Goal: Information Seeking & Learning: Check status

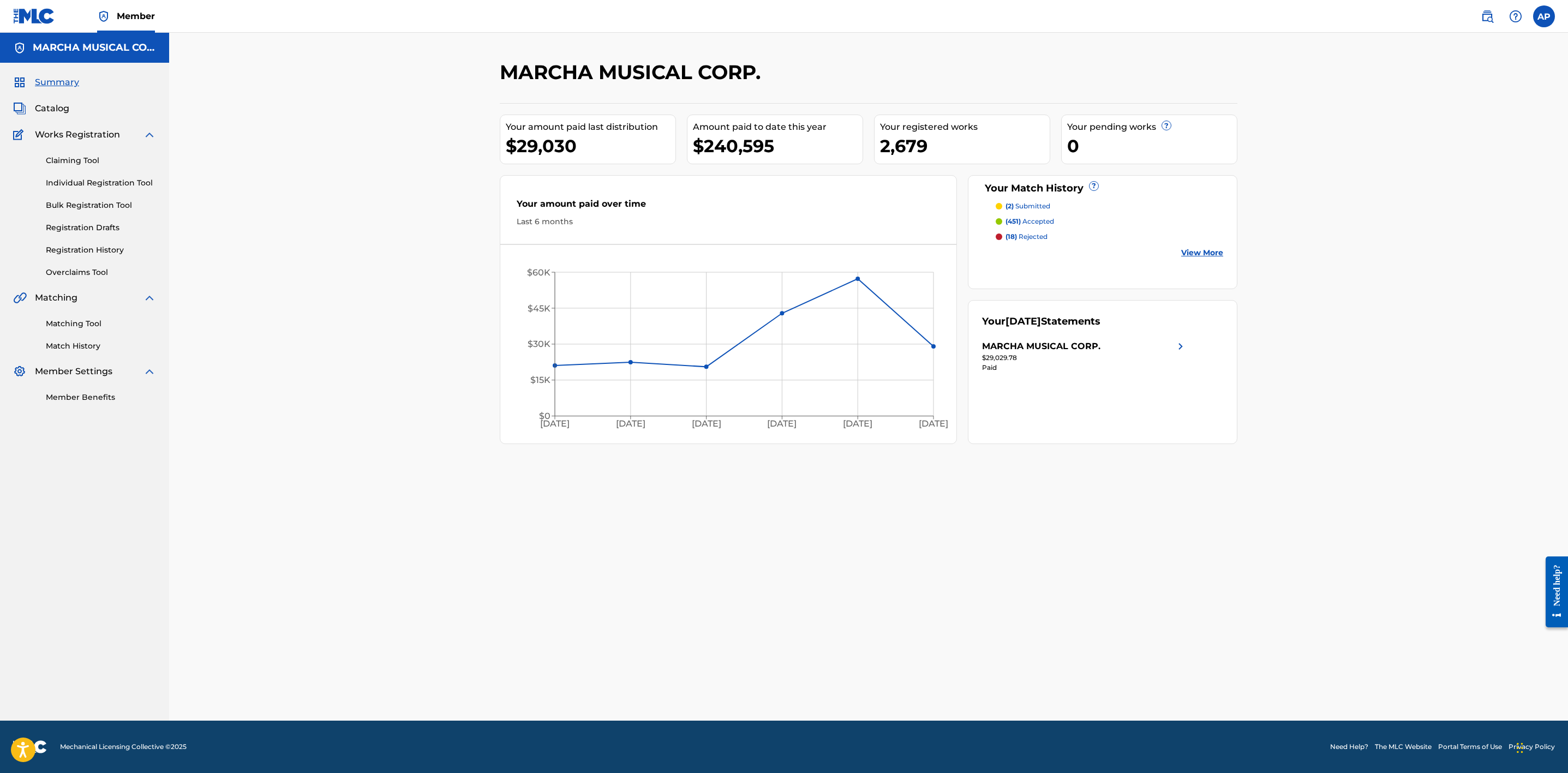
click at [60, 104] on span "Catalog" at bounding box center [51, 109] width 35 height 13
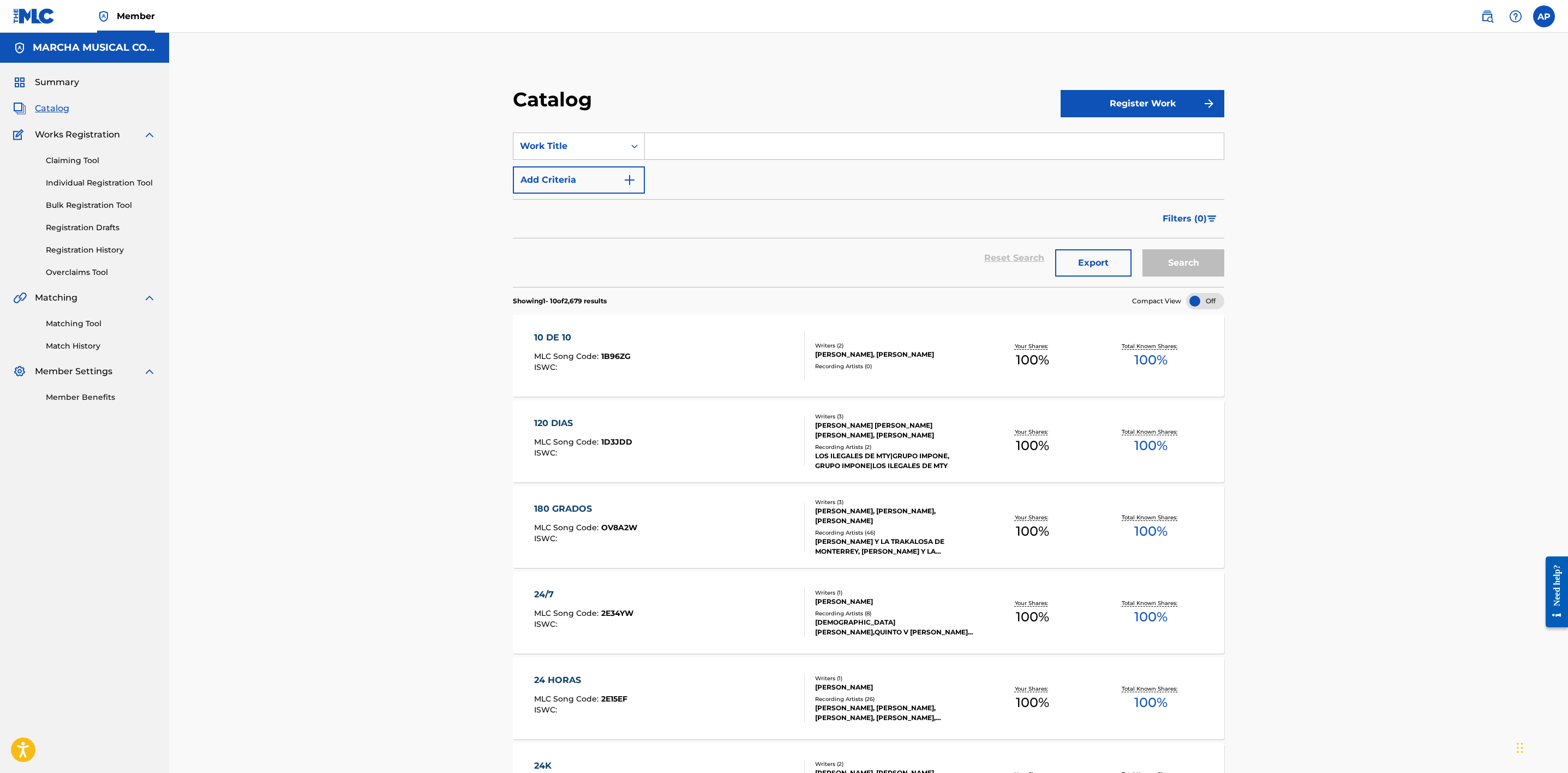
click at [1507, 274] on div "Catalog Register Work SearchWithCriteria9884ce2f-37f3-4cd5-851d-8b42789f7271 Wo…" at bounding box center [868, 628] width 1399 height 1191
click at [1514, 281] on div "Catalog Register Work SearchWithCriteria9884ce2f-37f3-4cd5-851d-8b42789f7271 Wo…" at bounding box center [868, 628] width 1399 height 1191
click at [668, 156] on input "Search Form" at bounding box center [935, 146] width 579 height 26
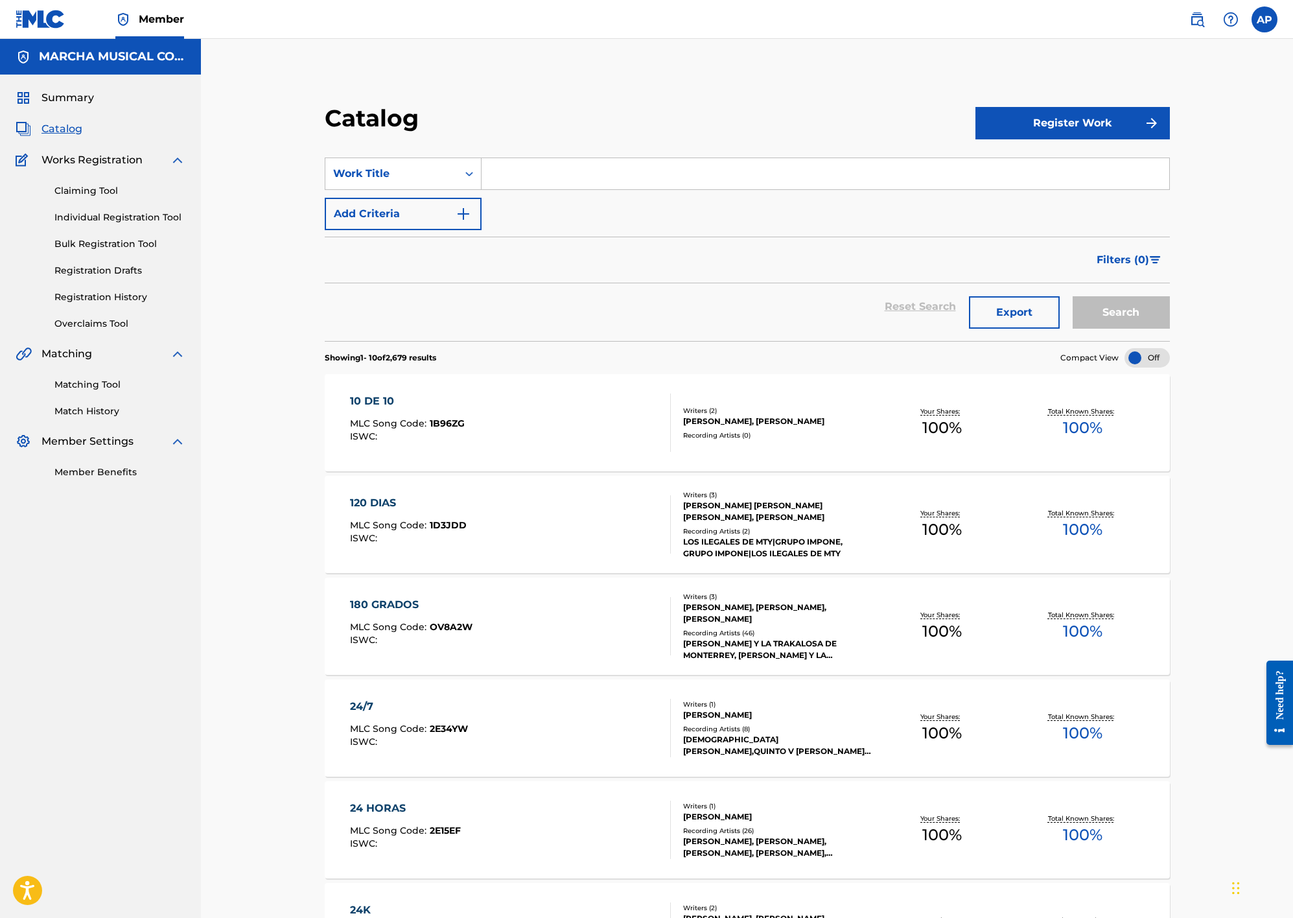
click at [531, 185] on input "Search Form" at bounding box center [825, 173] width 688 height 31
click at [551, 197] on span "a champagne" at bounding box center [560, 202] width 74 height 12
type input "sabor a champagne"
click at [1139, 321] on button "Search" at bounding box center [1120, 312] width 97 height 32
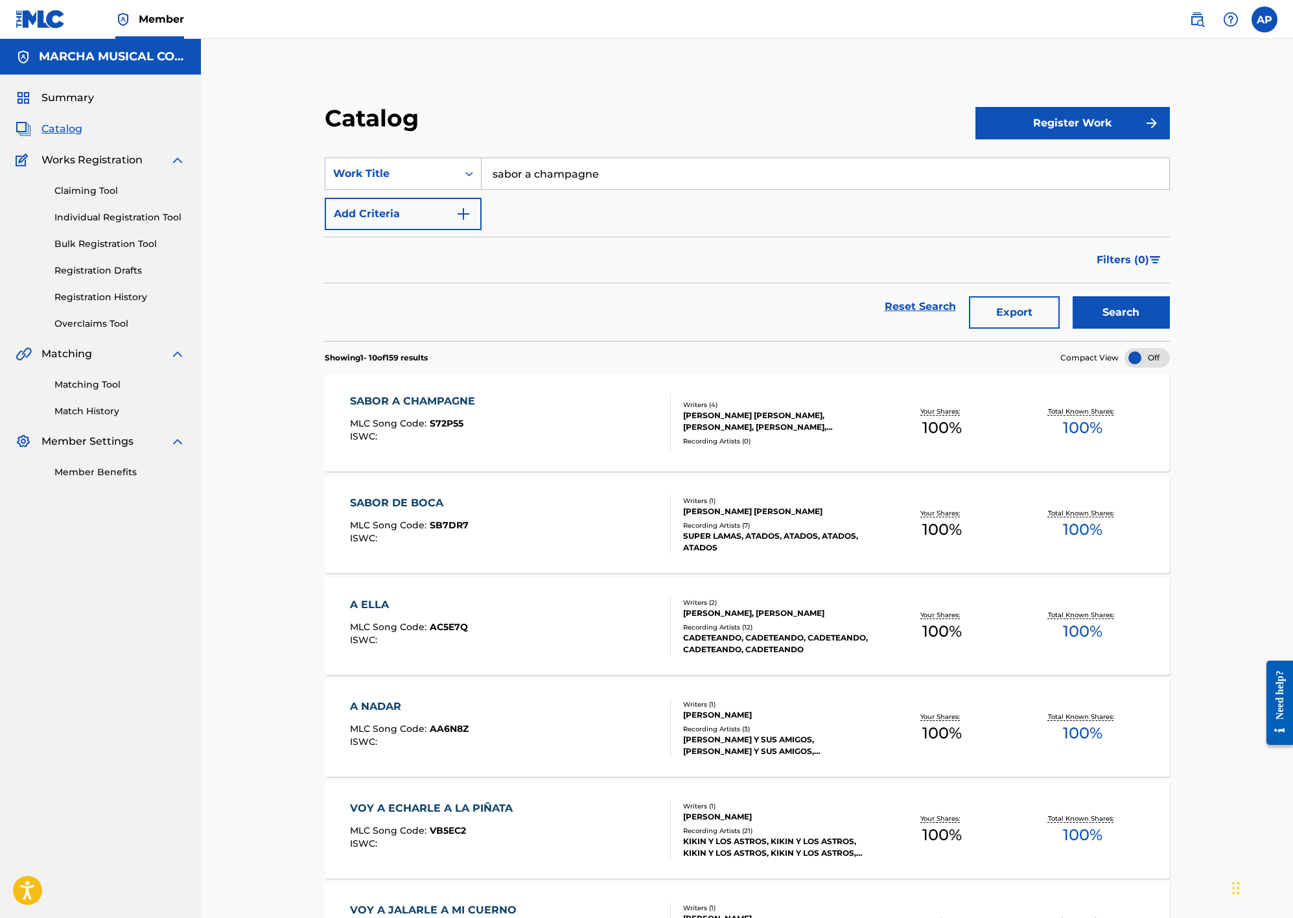
click at [547, 430] on div "SABOR A CHAMPAGNE MLC Song Code : S72P55 ISWC :" at bounding box center [510, 422] width 321 height 58
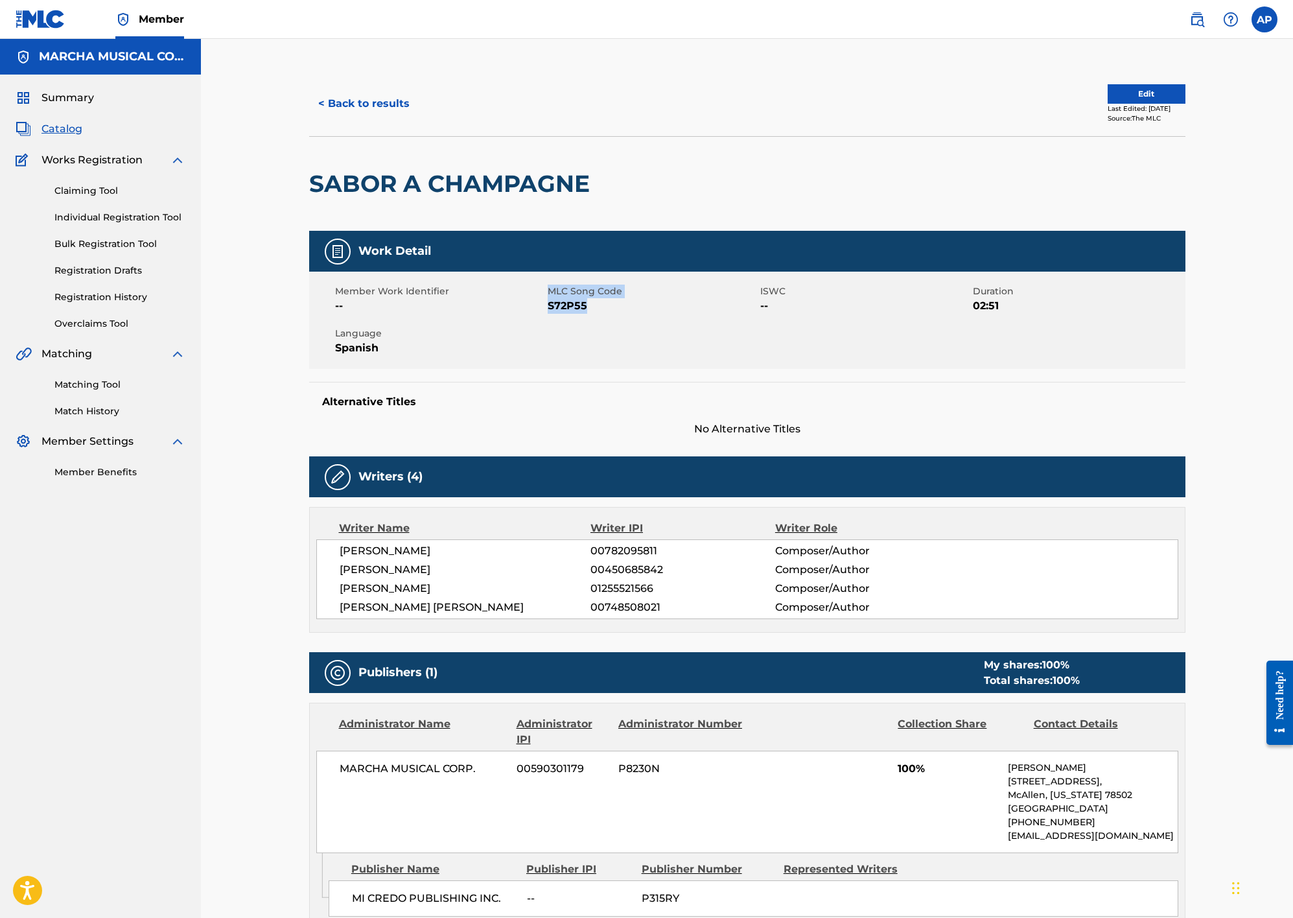
drag, startPoint x: 590, startPoint y: 309, endPoint x: 544, endPoint y: 307, distance: 45.4
click at [544, 307] on div "Member Work Identifier -- MLC Song Code S72P55 ISWC -- Duration 02:51 Language …" at bounding box center [747, 320] width 876 height 97
click at [566, 313] on span "S72P55" at bounding box center [652, 306] width 209 height 16
drag, startPoint x: 586, startPoint y: 308, endPoint x: 554, endPoint y: 310, distance: 31.8
click at [548, 310] on span "S72P55" at bounding box center [652, 306] width 209 height 16
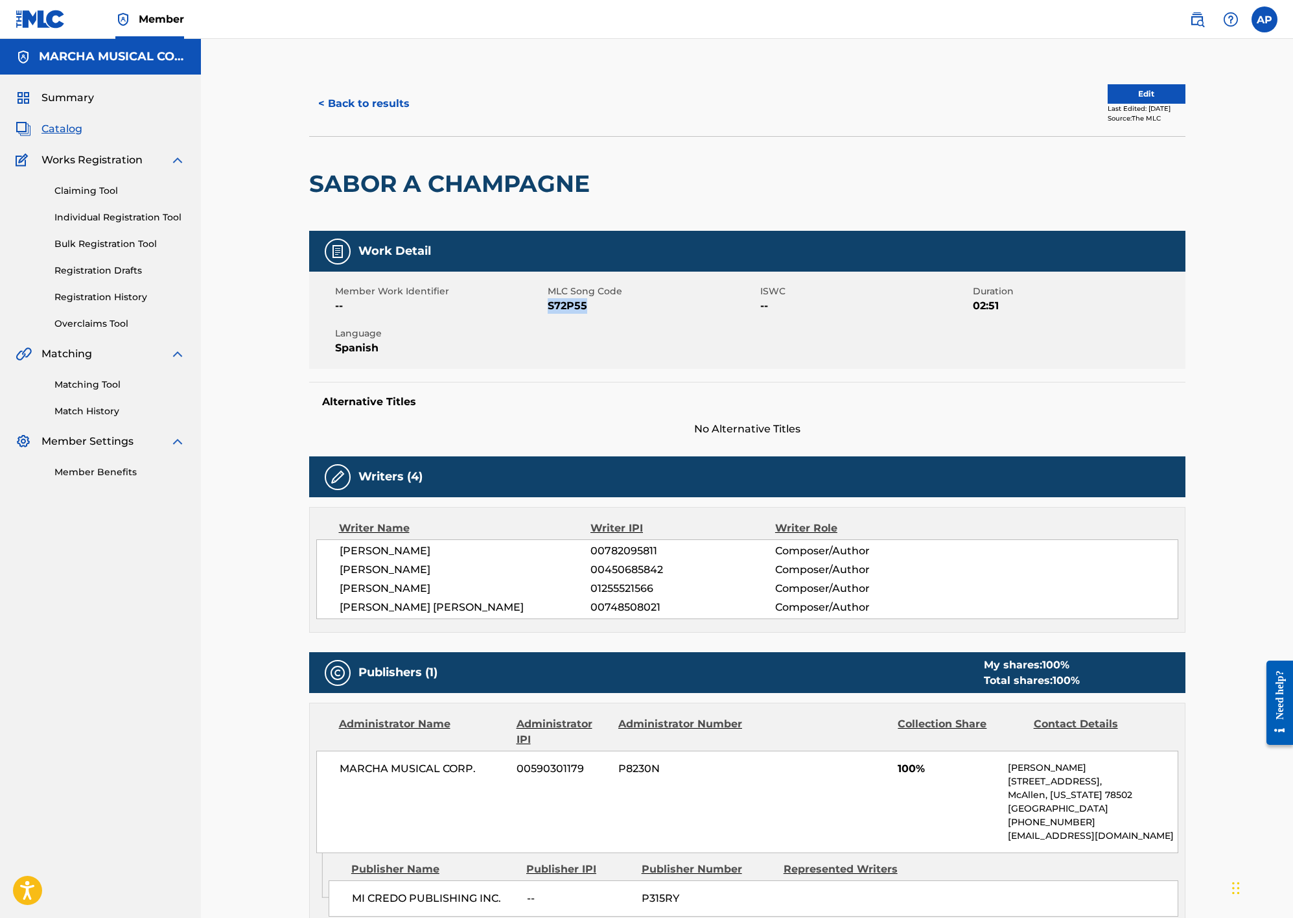
copy span "S72P55"
click at [371, 103] on button "< Back to results" at bounding box center [364, 103] width 110 height 32
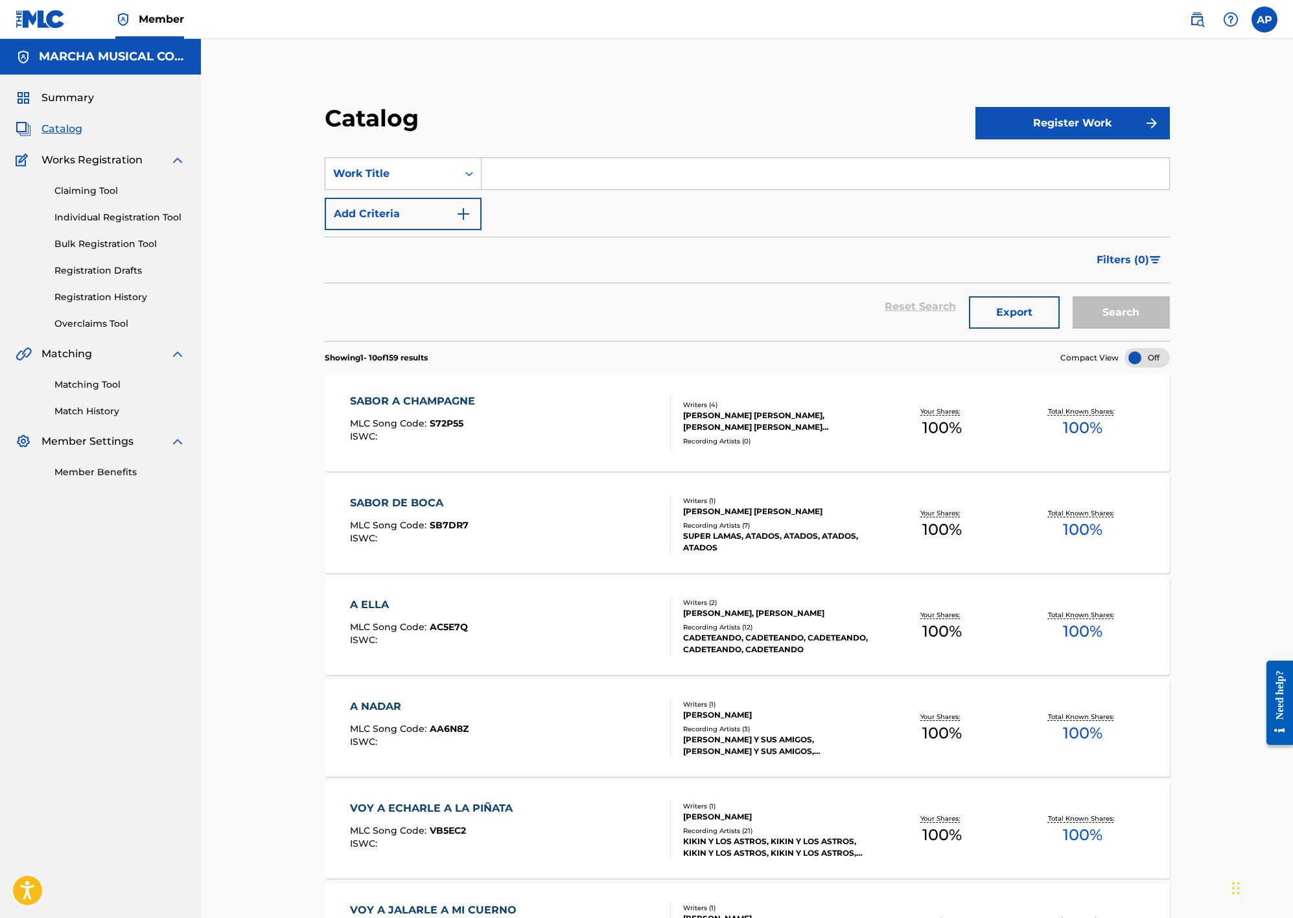
click at [531, 167] on input "Search Form" at bounding box center [825, 173] width 688 height 31
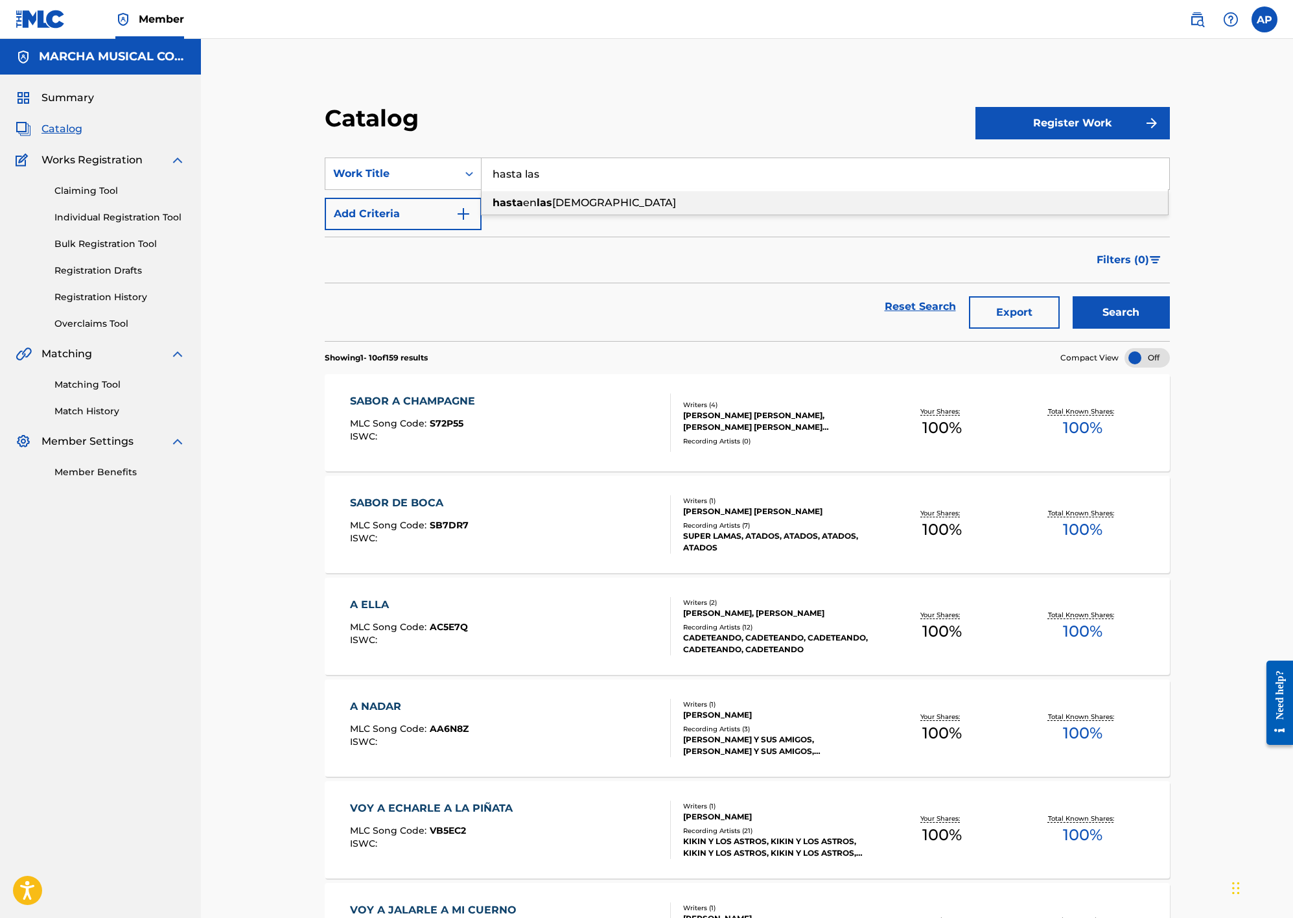
click at [579, 199] on span "[DEMOGRAPHIC_DATA]" at bounding box center [614, 202] width 124 height 12
type input "hasta en las [DEMOGRAPHIC_DATA]"
click at [1117, 313] on button "Search" at bounding box center [1120, 312] width 97 height 32
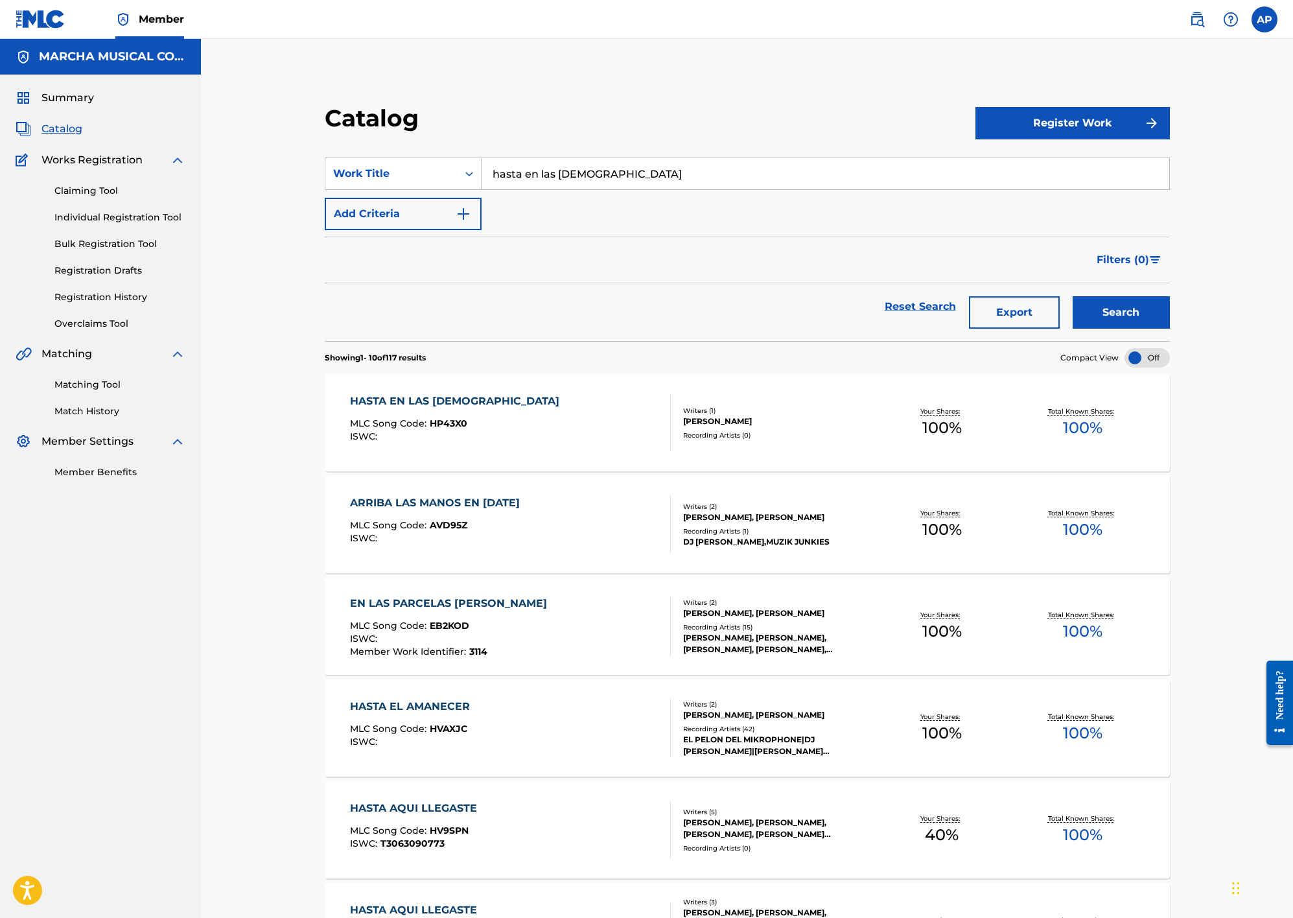
click at [589, 428] on div "HASTA EN LAS PAPITAS MLC Song Code : HP43X0 ISWC :" at bounding box center [510, 422] width 321 height 58
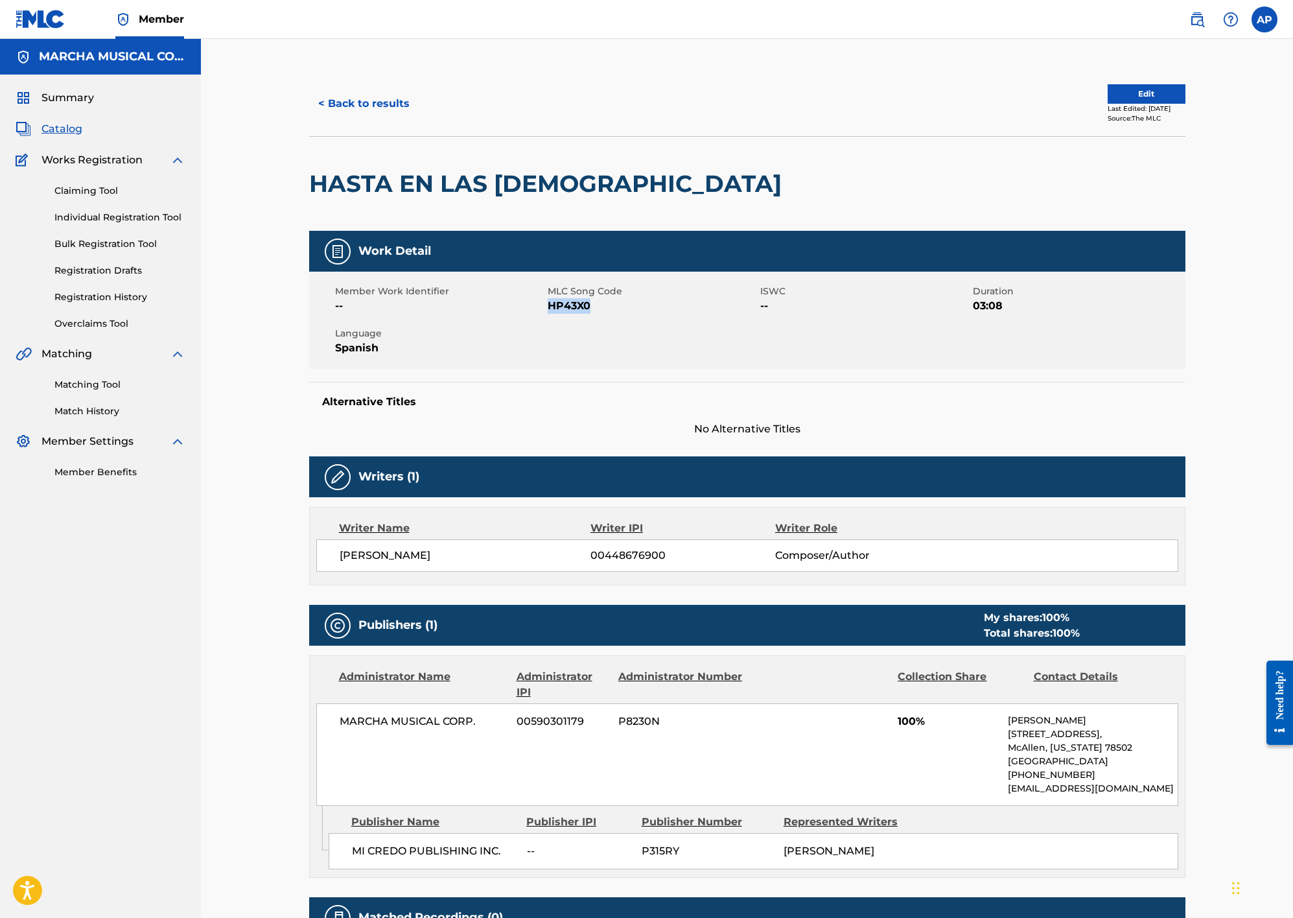
drag, startPoint x: 594, startPoint y: 309, endPoint x: 564, endPoint y: 307, distance: 29.9
click at [548, 308] on span "HP43X0" at bounding box center [652, 306] width 209 height 16
copy span "HP43X0"
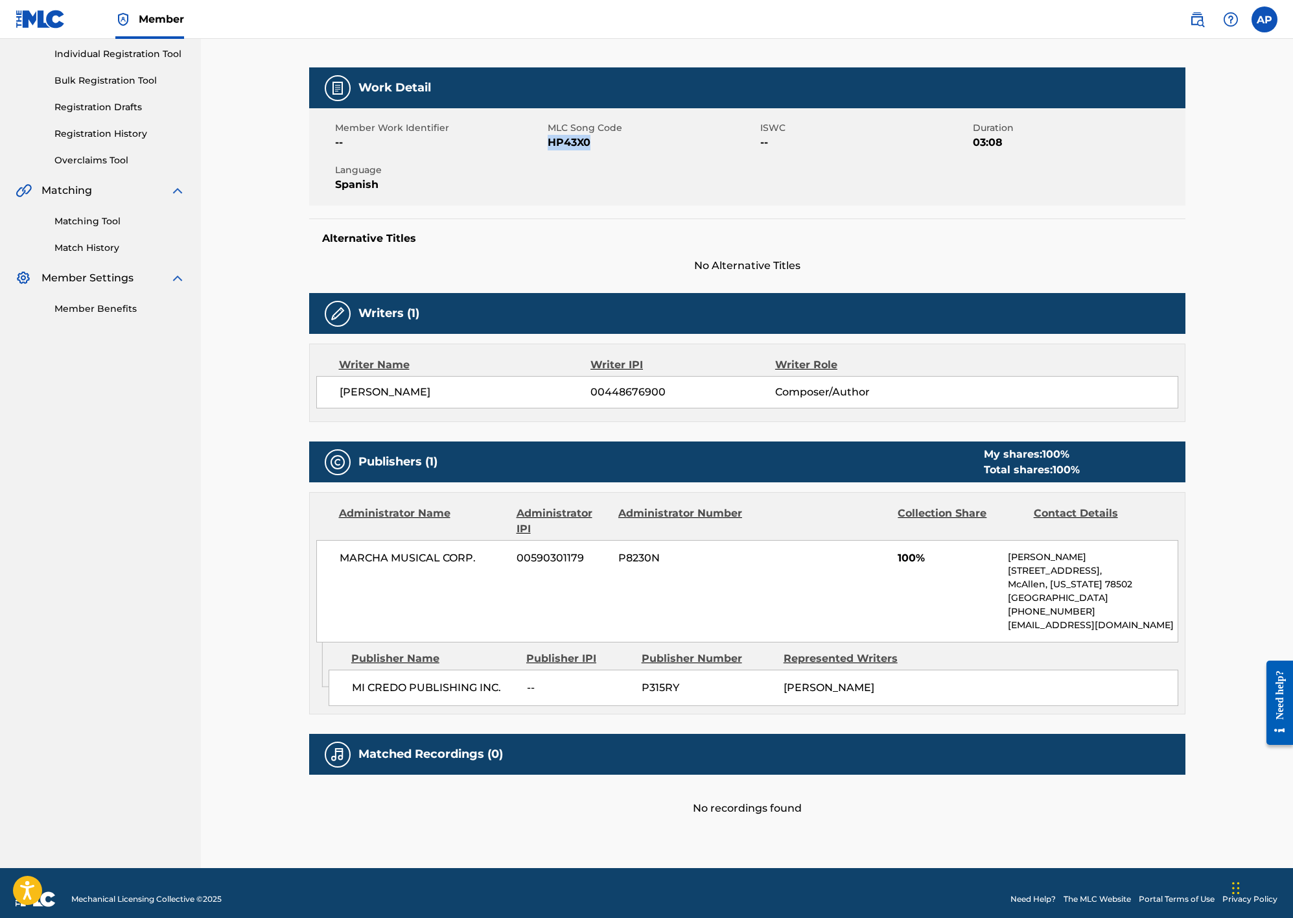
scroll to position [191, 0]
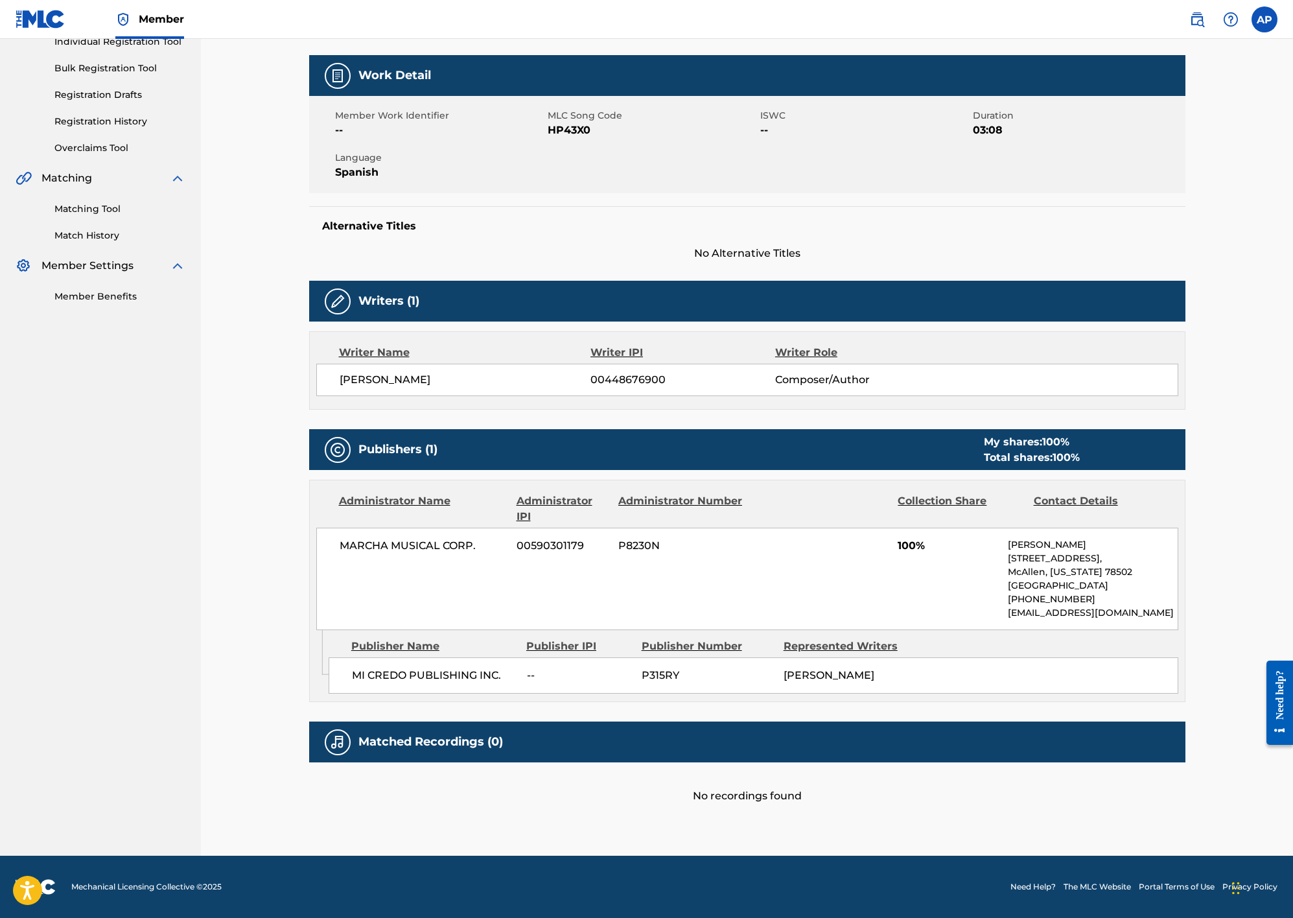
click at [272, 362] on div "< Back to results Edit Last Edited: [DATE] Source: The MLC HASTA EN LAS PAPITAS…" at bounding box center [747, 359] width 1092 height 992
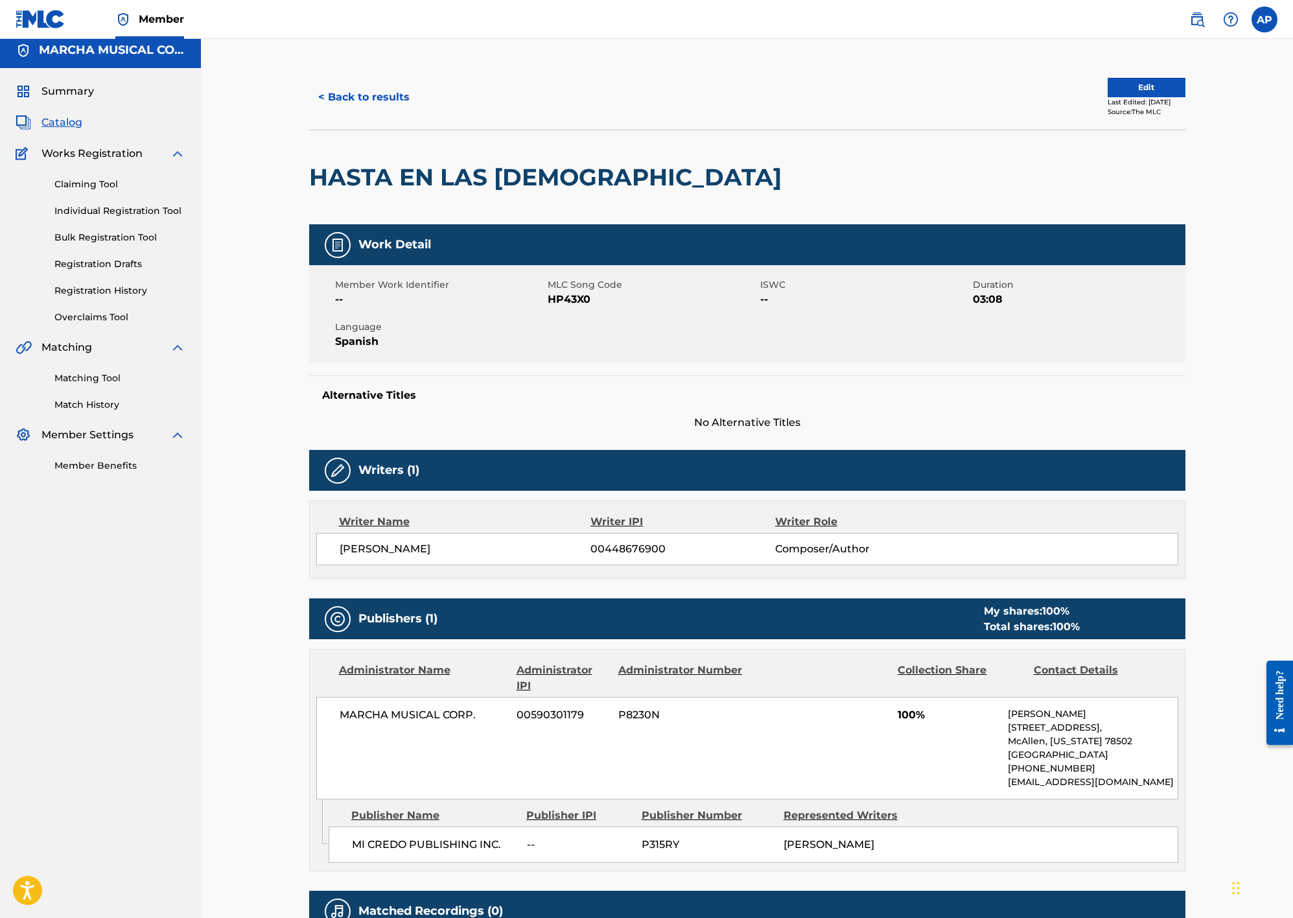
scroll to position [0, 0]
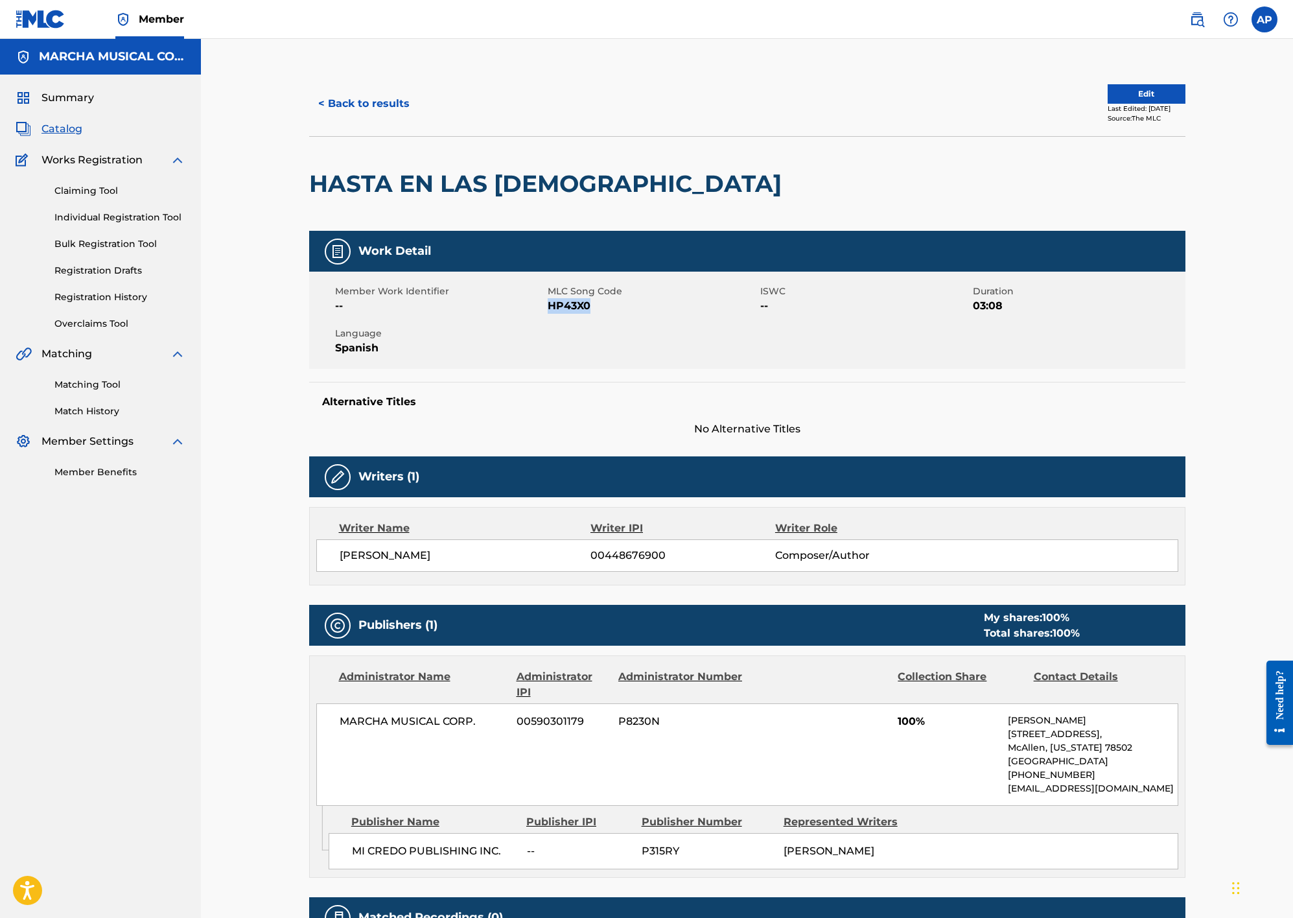
drag, startPoint x: 589, startPoint y: 310, endPoint x: 547, endPoint y: 305, distance: 42.4
click at [548, 305] on span "HP43X0" at bounding box center [652, 306] width 209 height 16
copy span "HP43X0"
click at [74, 130] on span "Catalog" at bounding box center [61, 129] width 41 height 16
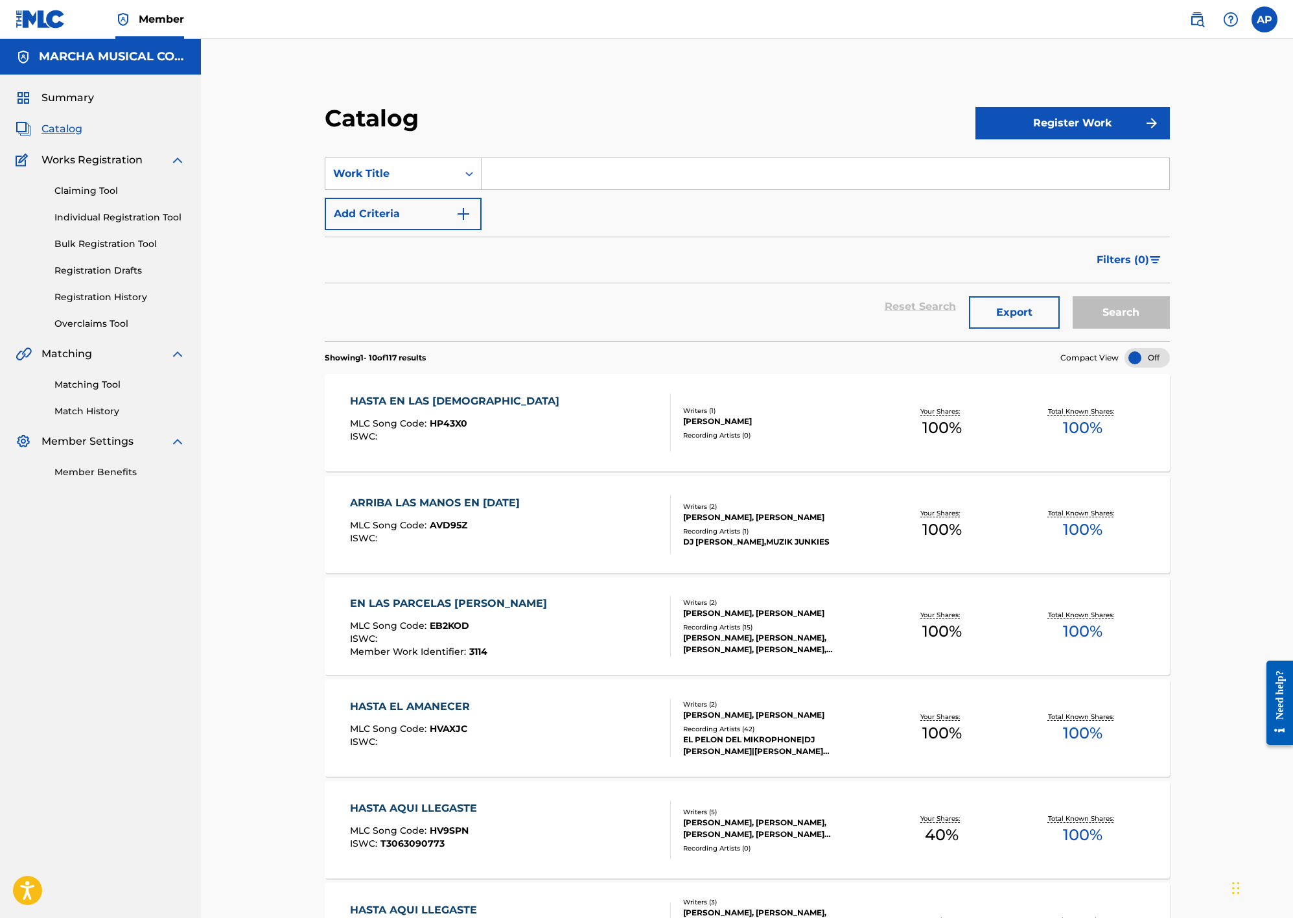
click at [527, 172] on input "Search Form" at bounding box center [825, 173] width 688 height 31
click at [514, 179] on input "Search Form" at bounding box center [825, 173] width 688 height 31
click at [135, 302] on link "Registration History" at bounding box center [119, 297] width 131 height 14
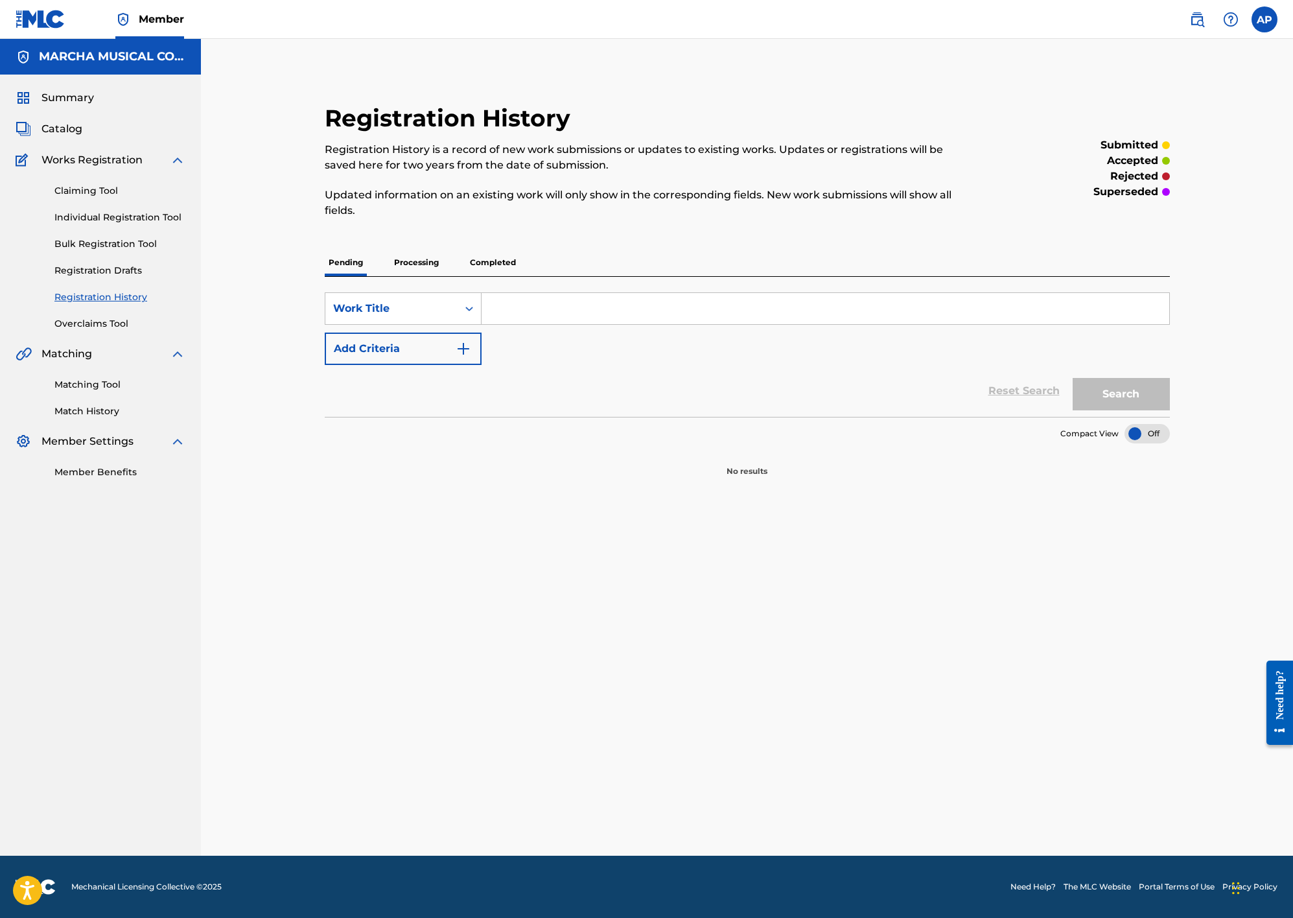
click at [529, 313] on input "Search Form" at bounding box center [825, 308] width 688 height 31
type input "marioneta"
click at [1134, 397] on button "Search" at bounding box center [1120, 394] width 97 height 32
click at [403, 263] on p "Processing" at bounding box center [416, 262] width 52 height 27
click at [1107, 386] on button "Search" at bounding box center [1120, 394] width 97 height 32
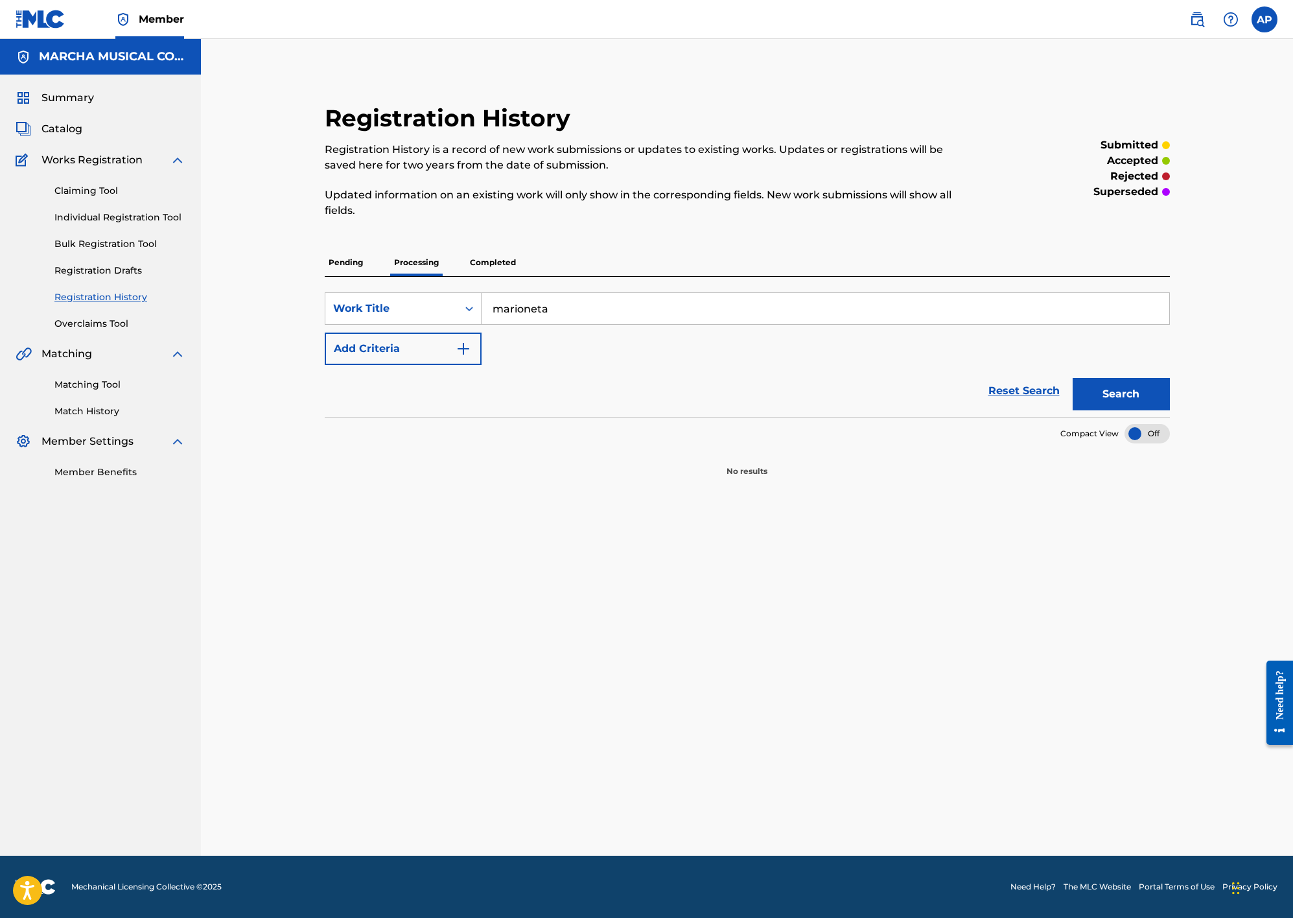
click at [498, 264] on p "Completed" at bounding box center [493, 262] width 54 height 27
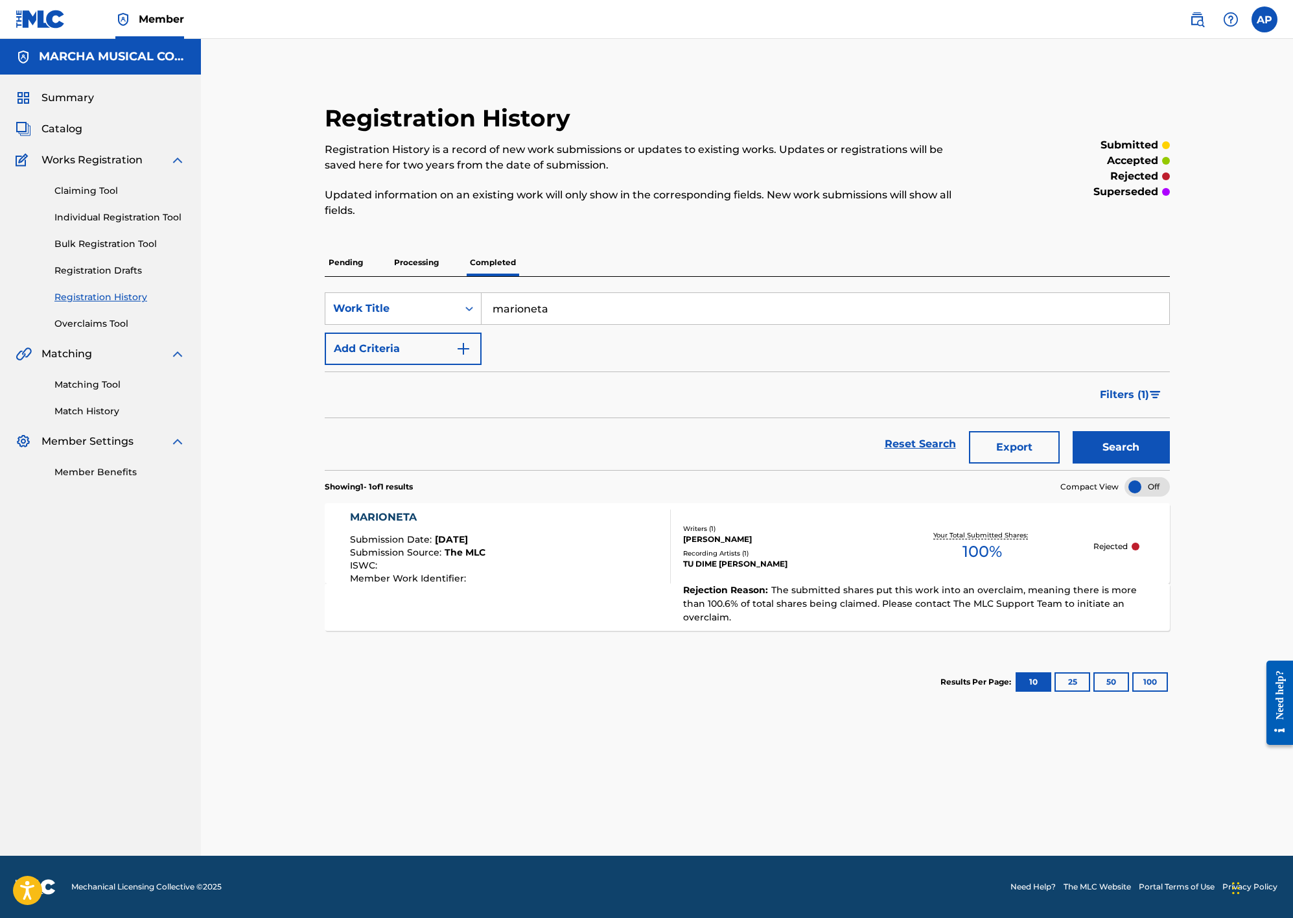
click at [800, 535] on div "[PERSON_NAME]" at bounding box center [777, 539] width 189 height 12
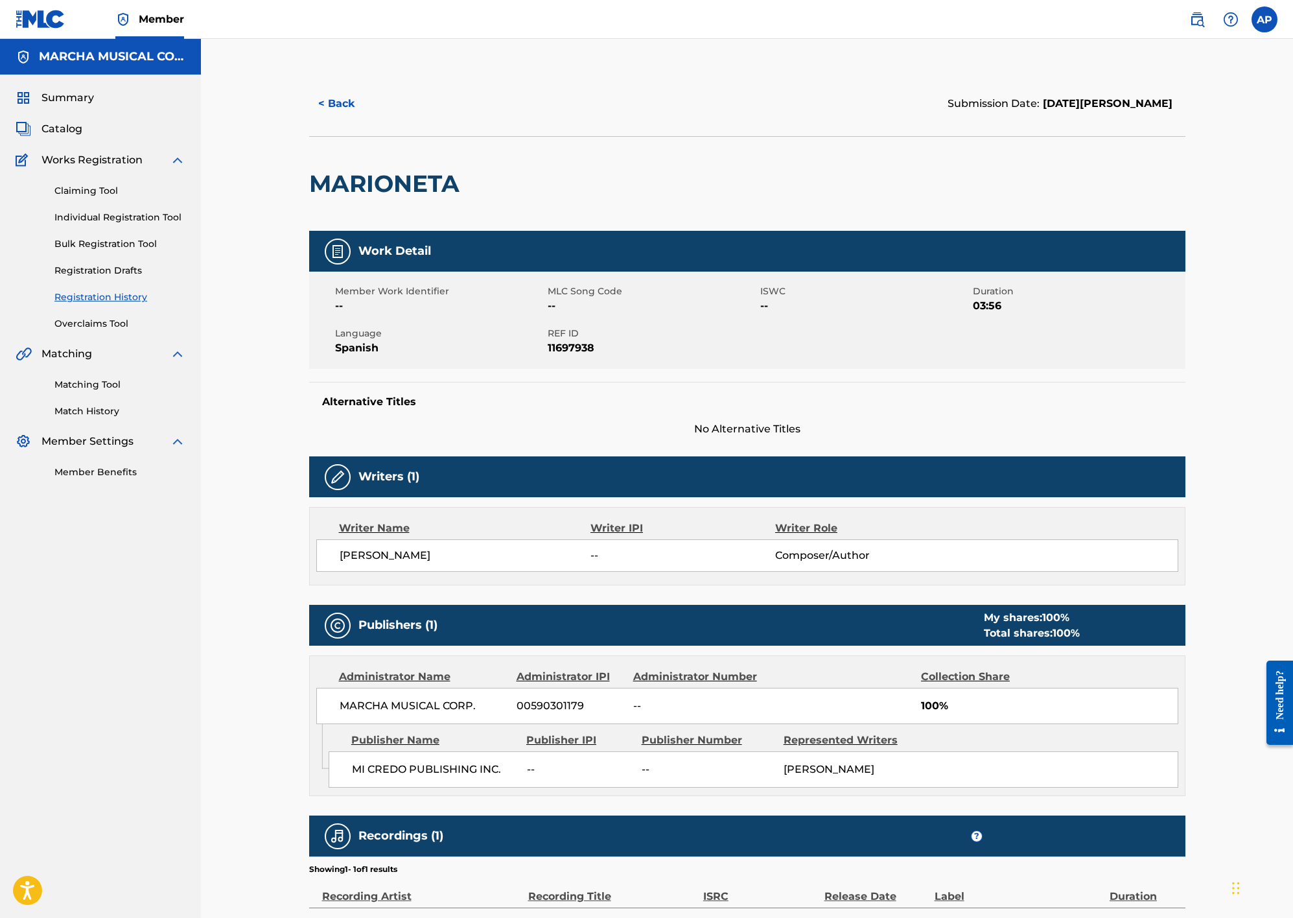
click at [353, 99] on button "< Back" at bounding box center [348, 103] width 78 height 32
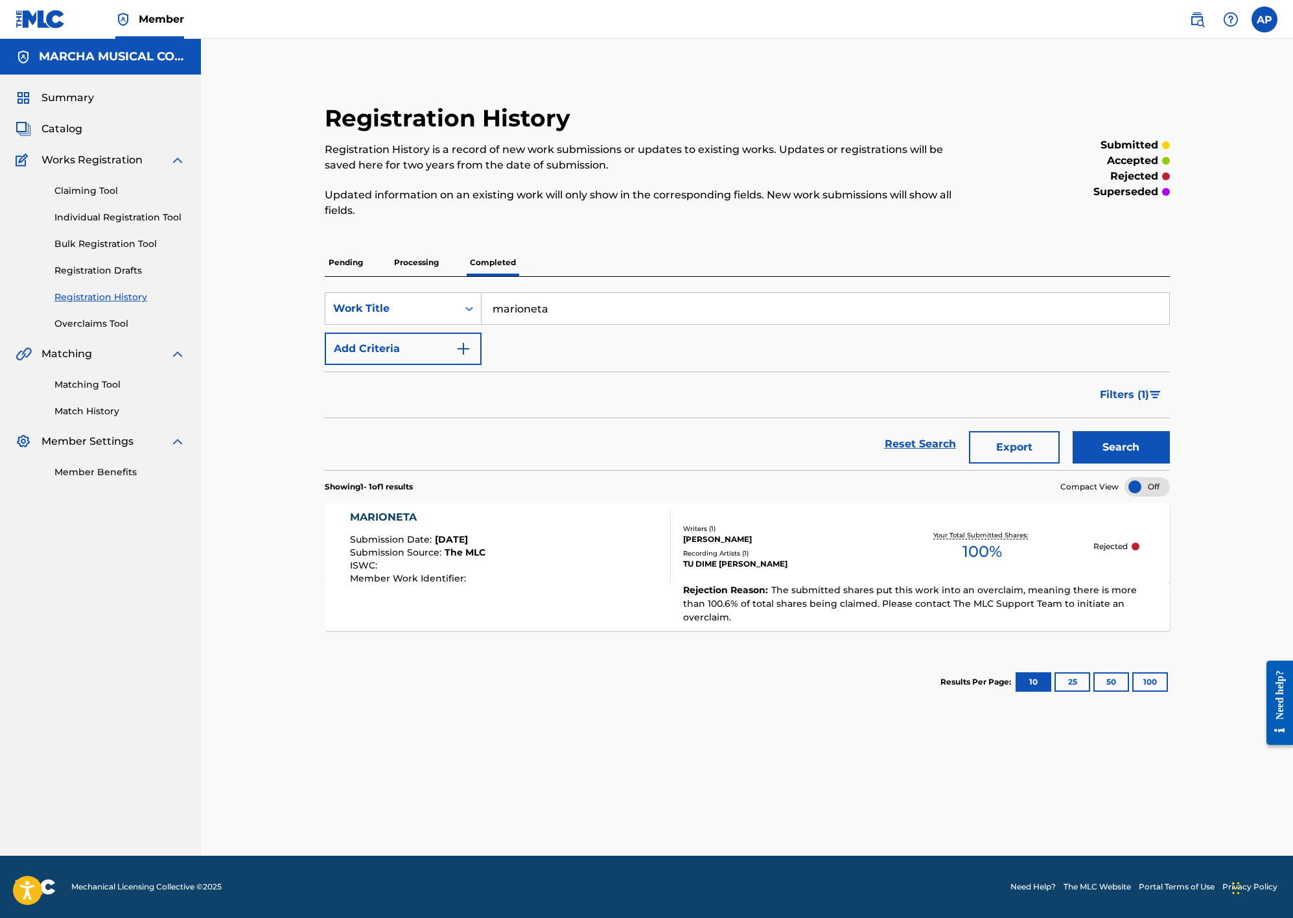
click at [73, 131] on span "Catalog" at bounding box center [61, 129] width 41 height 16
